Goal: Task Accomplishment & Management: Manage account settings

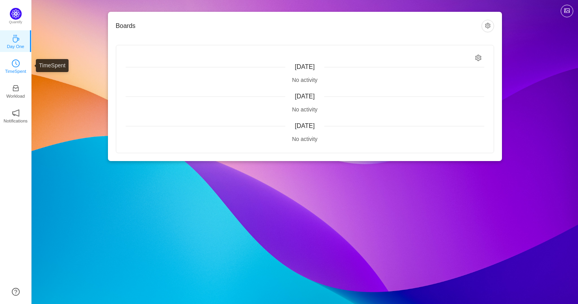
click at [12, 70] on link "TimeSpent" at bounding box center [16, 66] width 8 height 8
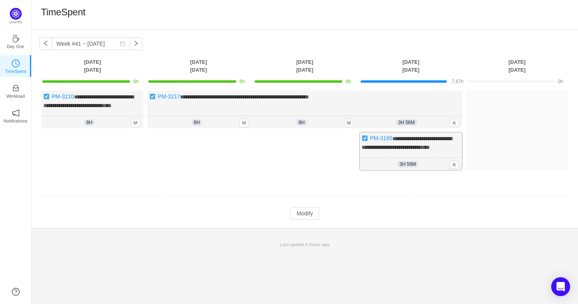
click at [445, 163] on div "**********" at bounding box center [411, 151] width 102 height 38
click at [313, 220] on button "Modify" at bounding box center [304, 213] width 29 height 13
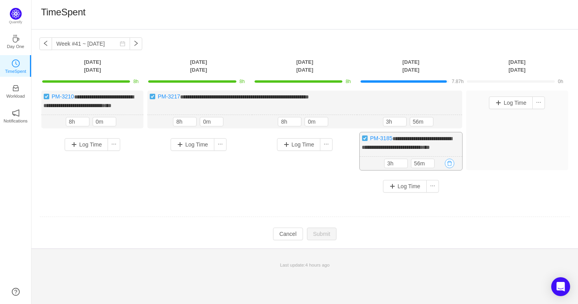
click at [447, 168] on button "button" at bounding box center [449, 163] width 9 height 9
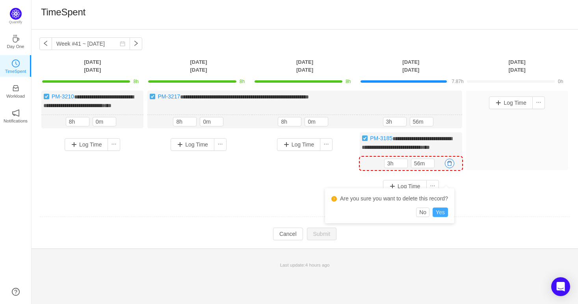
click at [441, 209] on button "Yes" at bounding box center [439, 212] width 15 height 9
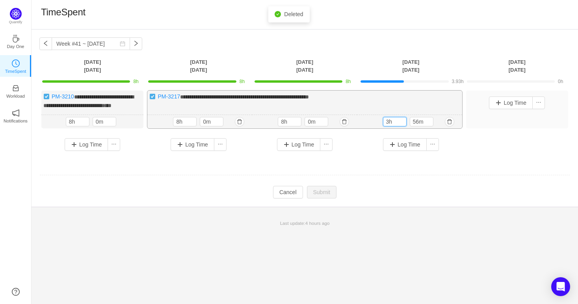
drag, startPoint x: 388, startPoint y: 130, endPoint x: 381, endPoint y: 132, distance: 7.3
click at [381, 129] on div "3h 56m 3h 56m" at bounding box center [409, 122] width 105 height 14
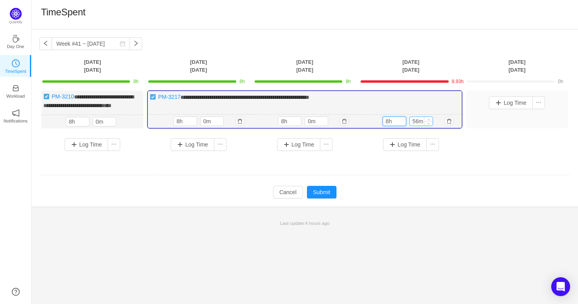
type input "8h"
drag, startPoint x: 416, startPoint y: 128, endPoint x: 412, endPoint y: 129, distance: 4.1
click at [412, 126] on input "56m" at bounding box center [421, 121] width 23 height 9
type input "0m"
click at [309, 198] on button "Submit" at bounding box center [322, 192] width 30 height 13
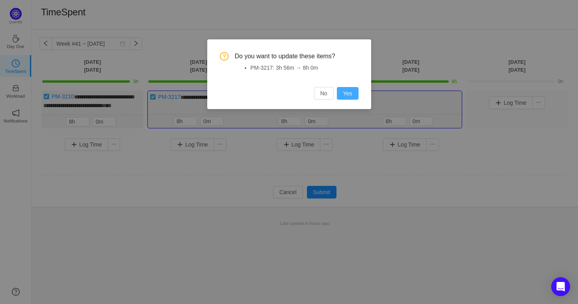
click at [356, 96] on button "Yes" at bounding box center [348, 93] width 22 height 13
